Goal: Consume media (video, audio)

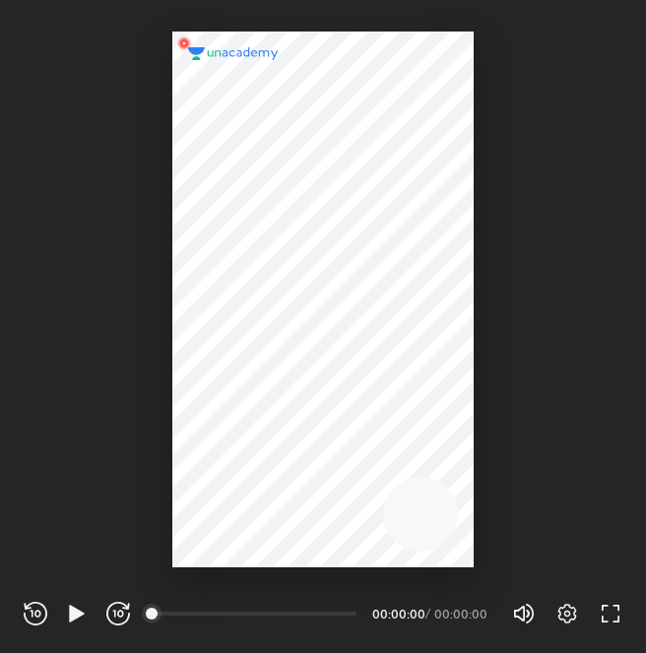
scroll to position [653, 646]
click at [74, 609] on icon "button" at bounding box center [76, 612] width 15 height 17
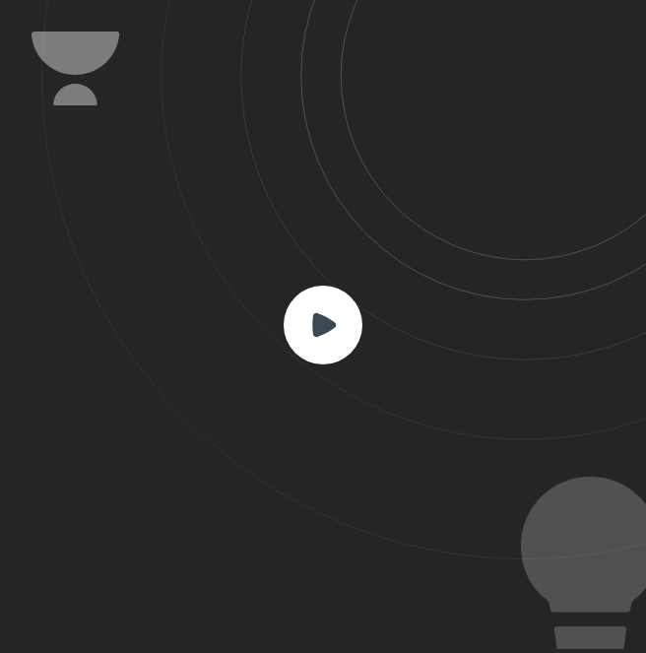
click at [324, 324] on icon at bounding box center [324, 324] width 24 height 24
click at [324, 40] on icon at bounding box center [343, 279] width 604 height 559
click at [335, 329] on rect at bounding box center [322, 324] width 79 height 79
click at [345, 322] on rect at bounding box center [322, 324] width 79 height 79
click at [338, 320] on rect at bounding box center [322, 324] width 79 height 79
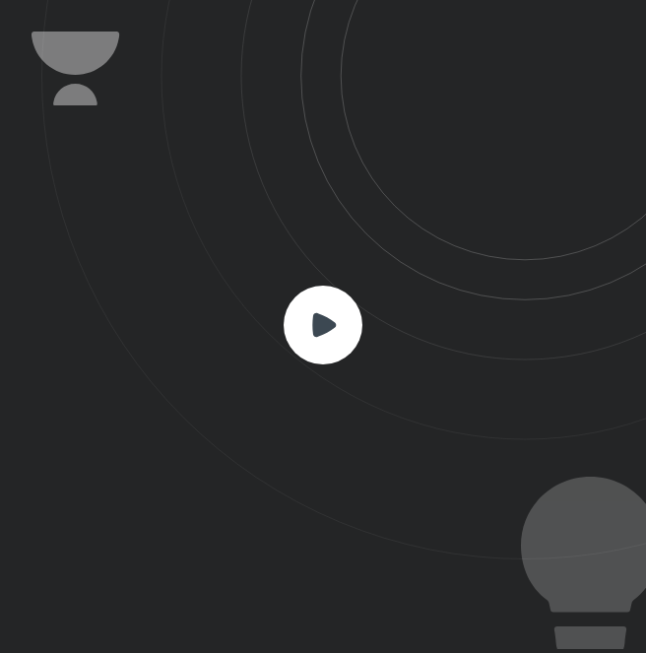
click at [338, 320] on rect at bounding box center [322, 324] width 79 height 79
